Goal: Task Accomplishment & Management: Manage account settings

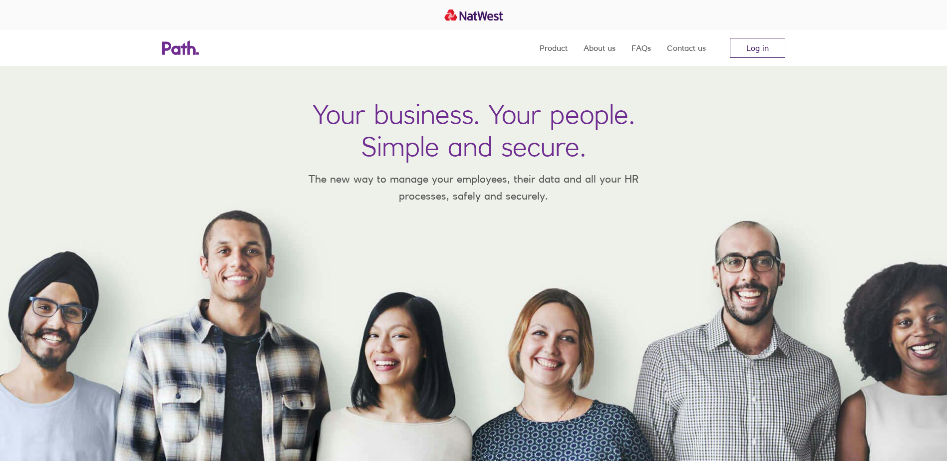
click at [753, 46] on link "Log in" at bounding box center [757, 48] width 55 height 20
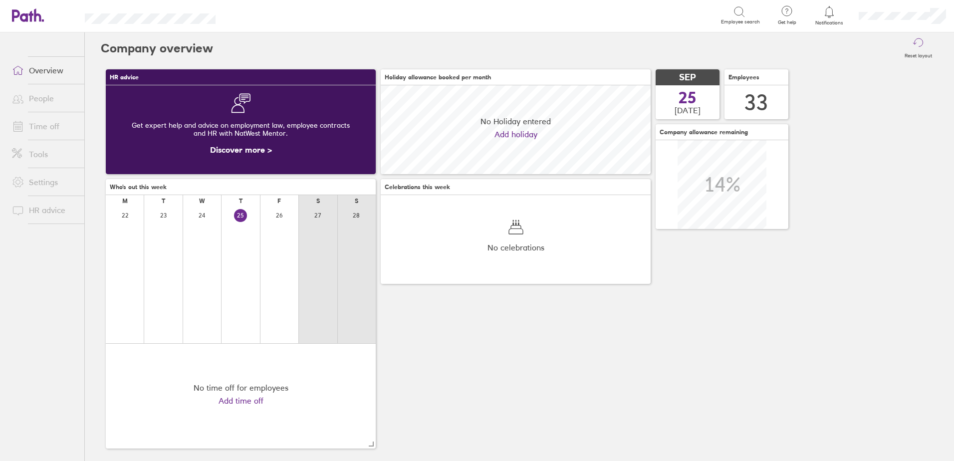
scroll to position [89, 270]
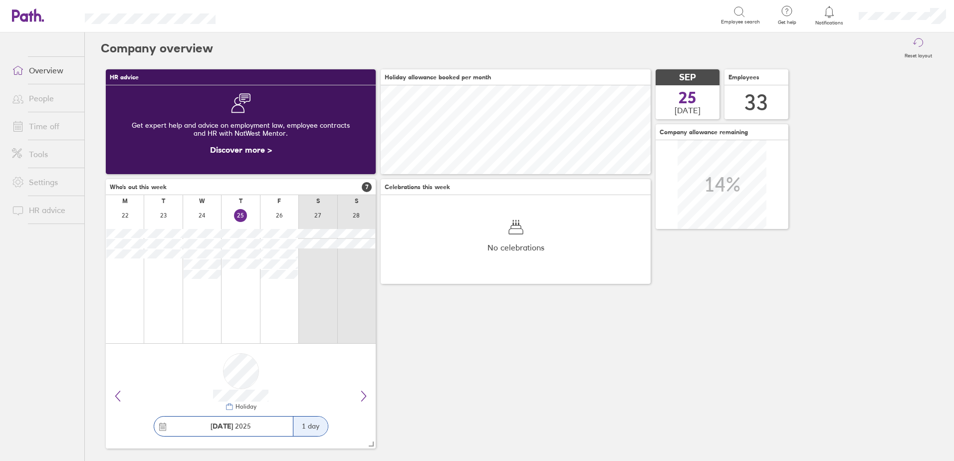
click at [44, 127] on link "Time off" at bounding box center [44, 126] width 80 height 20
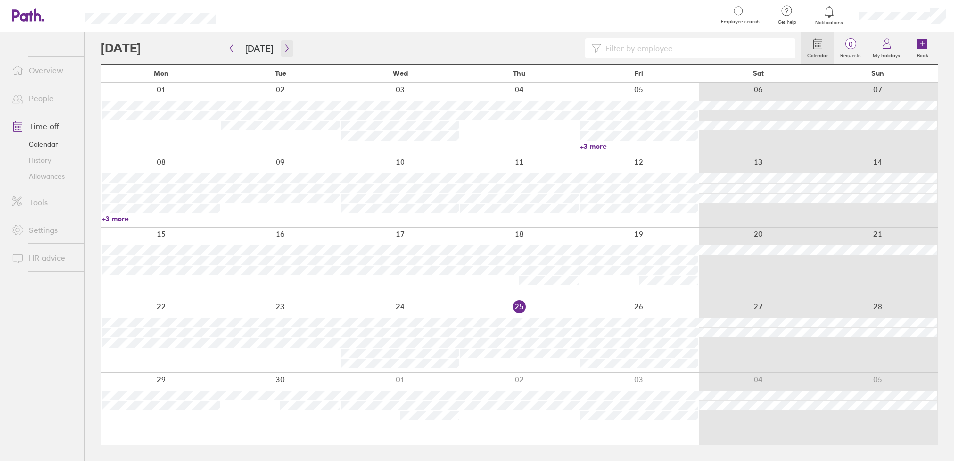
click at [287, 47] on icon "button" at bounding box center [287, 48] width 7 height 8
